Goal: Feedback & Contribution: Submit feedback/report problem

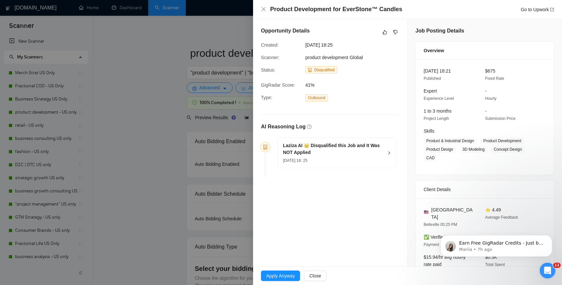
click at [380, 162] on div "[DATE] 18: 25" at bounding box center [333, 160] width 100 height 7
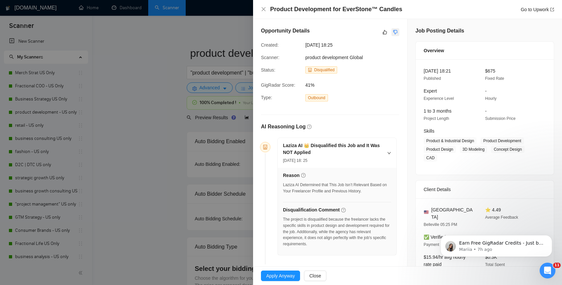
click at [393, 28] on button "button" at bounding box center [396, 32] width 8 height 8
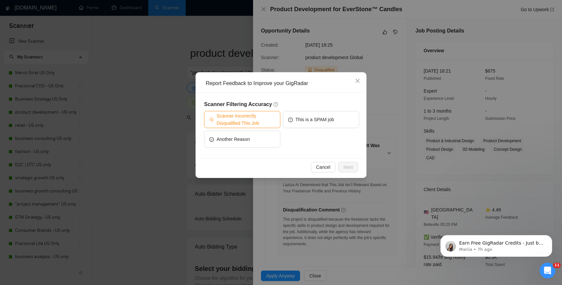
click at [261, 121] on span "Scanner Incorrectly Disqualified This Job" at bounding box center [246, 119] width 59 height 14
click at [342, 164] on button "Next" at bounding box center [348, 167] width 20 height 11
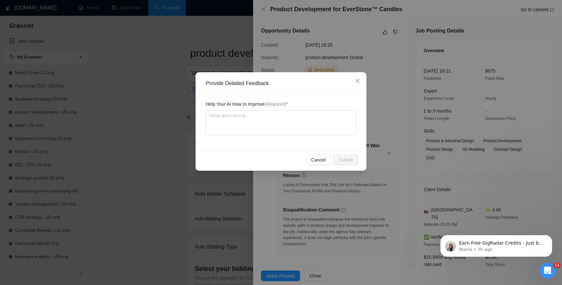
click at [314, 142] on div "Help Your AI How to Improve (Required) *" at bounding box center [281, 122] width 166 height 59
click at [313, 131] on textarea at bounding box center [281, 122] width 151 height 25
type textarea "I"
type textarea "I d"
type textarea "I do"
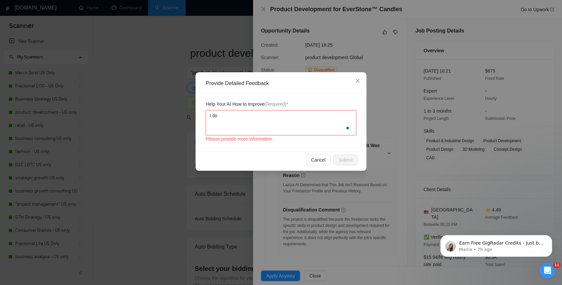
type textarea "I do"
type textarea "I do h"
type textarea "I do ha"
type textarea "I do have"
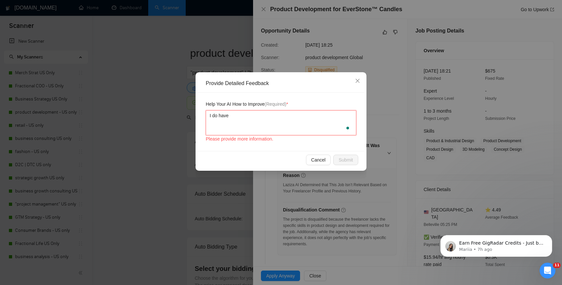
type textarea "I do have t"
type textarea "I do have th"
type textarea "I do have the"
type textarea "I do have the s"
type textarea "I do have the sk"
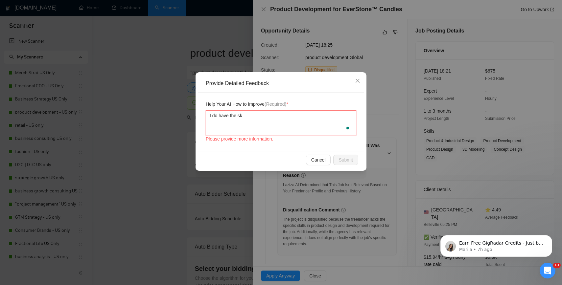
type textarea "I do have the ski"
type textarea "I do have the skil"
type textarea "I do have the skills"
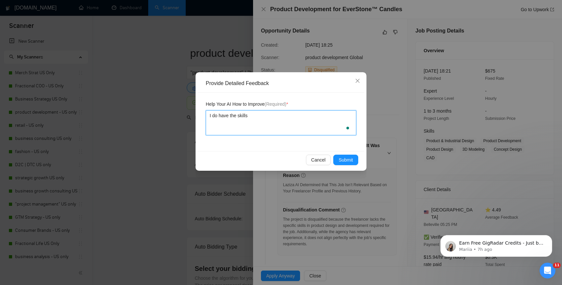
type textarea "I do have the skills f"
type textarea "I do have the skills fo"
type textarea "I do have the skills for"
type textarea "I do have the skills for t"
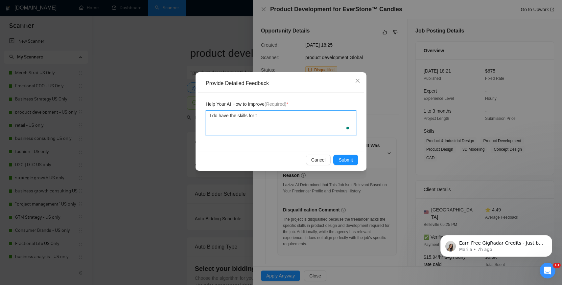
type textarea "I do have the skills for th"
type textarea "I do have the skills for thi"
type textarea "I do have the skills for this"
type textarea "I do have the skills for this j"
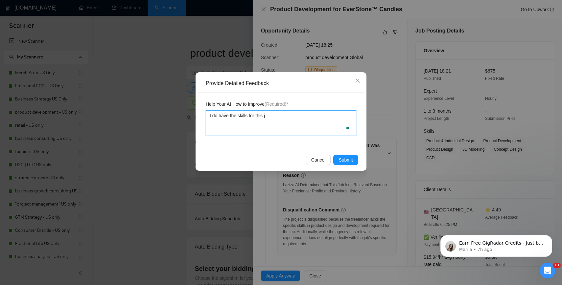
type textarea "I do have the skills for this jo"
type textarea "I do have the skills for this job"
type textarea "I do have the skills for this job."
type textarea "I do have the skills for this job. L"
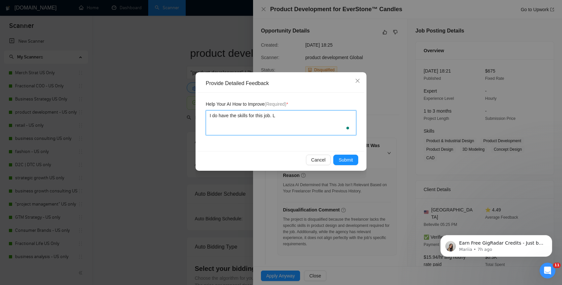
type textarea "I do have the skills for this job. Lu"
type textarea "I do have the skills for this job. Luc"
type textarea "I do have the skills for this job. Luci"
type textarea "I do have the skills for this job. Luciky"
type textarea "I do have the skills for this job. Lucikyl"
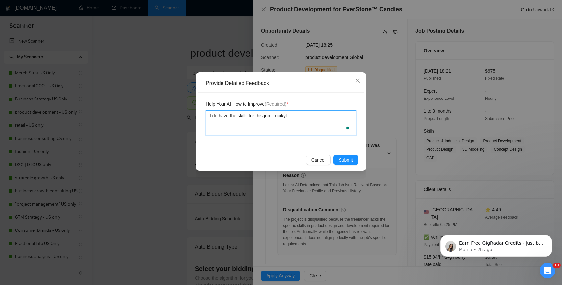
type textarea "I do have the skills for this job. Lucikyl"
type textarea "I do have the skills for this job. Lucikyl an"
type textarea "I do have the skills for this job. Lucikyl a"
type textarea "I do have the skills for this job. Lucikyl"
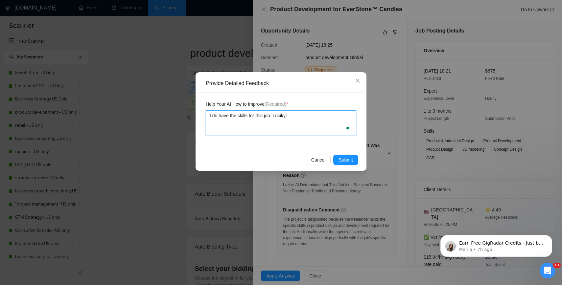
type textarea "I do have the skills for this job. Luciky"
type textarea "I do have the skills for this job. [PERSON_NAME]"
type textarea "I do have the skills for this job. Lucikl"
type textarea "I do have the skills for this job. Lucikly"
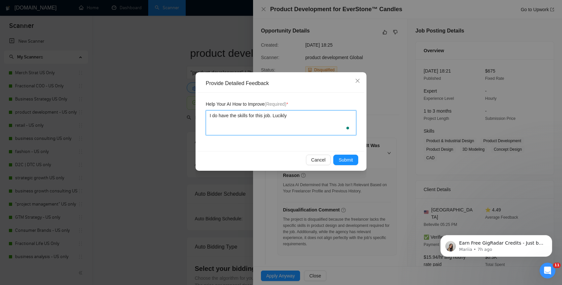
type textarea "I do have the skills for this job. Lucikly"
type textarea "I do have the skills for this job. Lucikl"
type textarea "I do have the skills for this job. [PERSON_NAME]"
type textarea "I do have the skills for this job. Luci"
type textarea "I do have the skills for this job. [PERSON_NAME]"
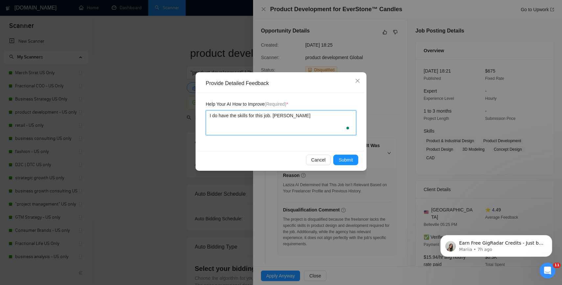
type textarea "I do have the skills for this job. Luci"
type textarea "I do have the skills for this job. Luc"
type textarea "I do have the skills for this job. Luck"
type textarea "I do have the skills for this job. [GEOGRAPHIC_DATA]"
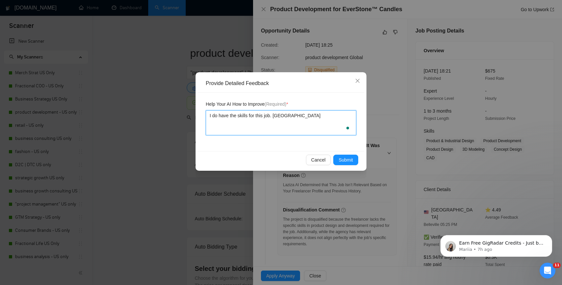
type textarea "I do have the skills for this job. Luckily"
type textarea "I do have the skills for this job. Luckily a"
type textarea "I do have the skills for this job. Luckily an"
type textarea "I do have the skills for this job. Luckily ano"
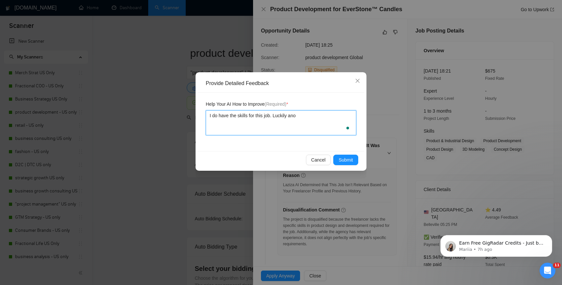
type textarea "I do have the skills for this job. Luckily anot"
type textarea "I do have the skills for this job. Luckily anothe"
type textarea "I do have the skills for this job. Luckily another"
type textarea "I do have the skills for this job. Luckily another s"
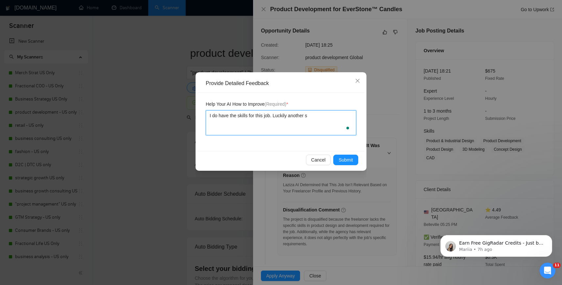
type textarea "I do have the skills for this job. Luckily another sc"
type textarea "I do have the skills for this job. Luckily another sca"
type textarea "I do have the skills for this job. Luckily another scan"
type textarea "I do have the skills for this job. Luckily another scanne"
type textarea "I do have the skills for this job. Luckily another scanner"
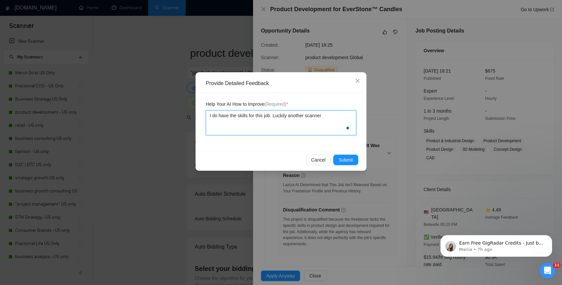
type textarea "I do have the skills for this job. Luckily another scanner"
type textarea "I do have the skills for this job. Luckily another scanner I"
type textarea "I do have the skills for this job. Luckily another scanner I ha"
type textarea "I do have the skills for this job. Luckily another scanner I have"
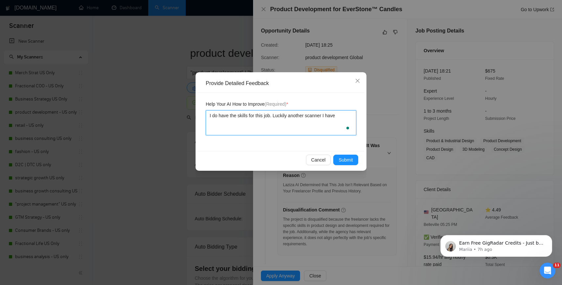
type textarea "I do have the skills for this job. Luckily another scanner I have"
type textarea "I do have the skills for this job. Luckily another scanner I have c"
type textarea "I do have the skills for this job. Luckily another scanner I have ca"
type textarea "I do have the skills for this job. Luckily another scanner I have cau"
type textarea "I do have the skills for this job. Luckily another scanner I have caug"
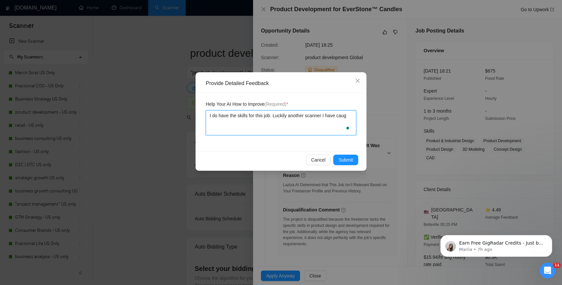
type textarea "I do have the skills for this job. Luckily another scanner I have caugt"
type textarea "I do have the skills for this job. Luckily another scanner I have caug"
type textarea "I do have the skills for this job. Luckily another scanner I have caugh"
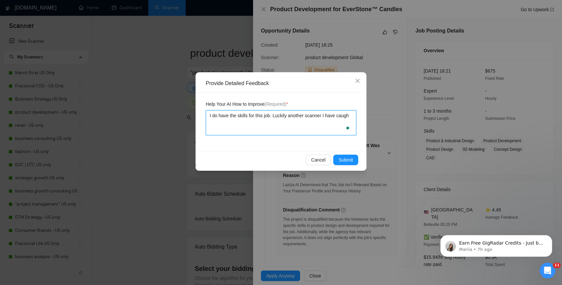
type textarea "I do have the skills for this job. Luckily another scanner I have caught"
type textarea "I do have the skills for this job. Luckily another scanner I have caught i"
type textarea "I do have the skills for this job. Luckily another scanner I have caught it"
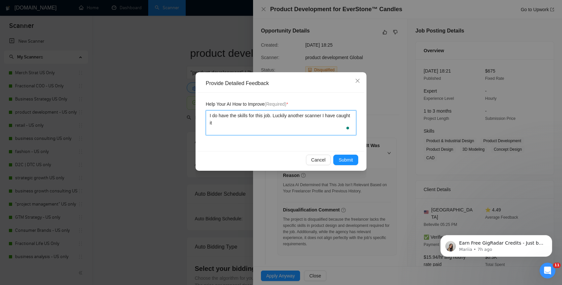
type textarea "I do have the skills for this job. Luckily another scanner I have caught it a"
type textarea "I do have the skills for this job. Luckily another scanner I have caught it an"
type textarea "I do have the skills for this job. Luckily another scanner I have caught it and"
type textarea "I do have the skills for this job. Luckily another scanner I have caught it and…"
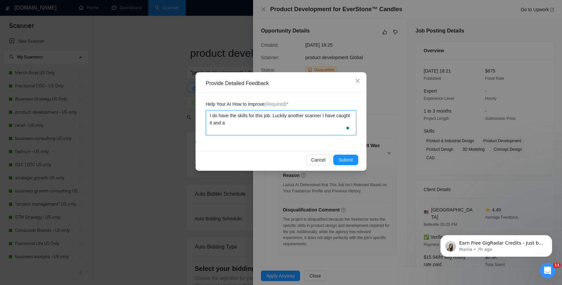
type textarea "I do have the skills for this job. Luckily another scanner I have caught it and…"
click at [350, 159] on span "Submit" at bounding box center [346, 159] width 14 height 7
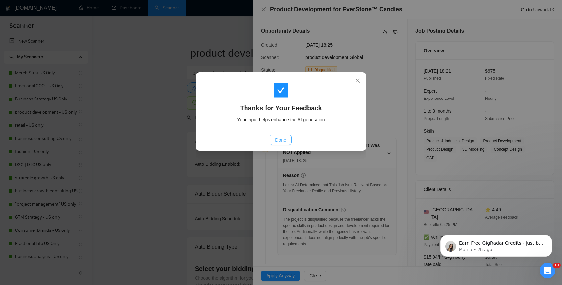
click at [278, 142] on span "Done" at bounding box center [280, 139] width 11 height 7
